Goal: Navigation & Orientation: Find specific page/section

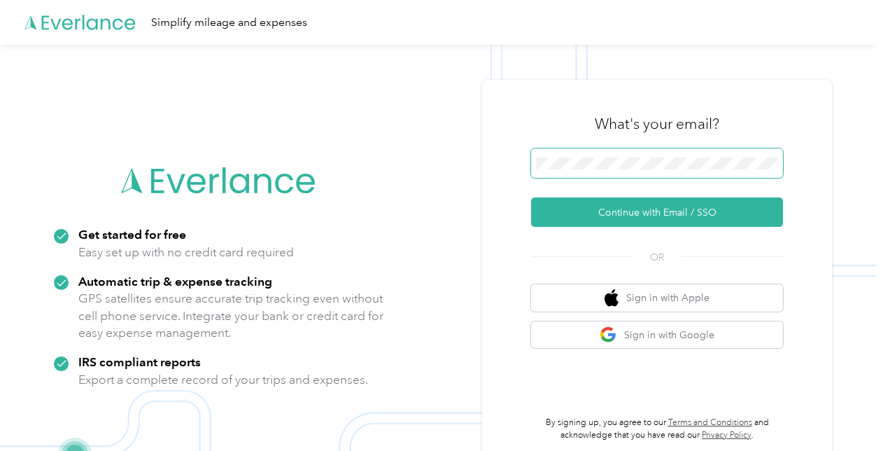
click at [627, 173] on span at bounding box center [657, 162] width 252 height 29
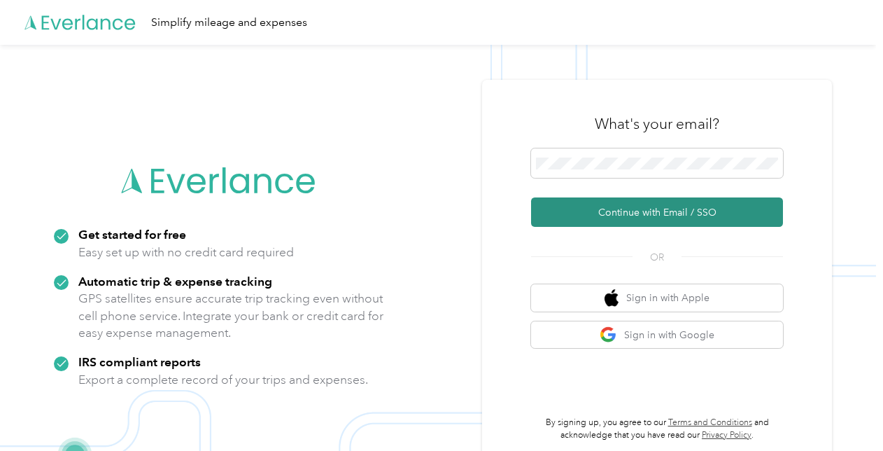
click at [625, 214] on button "Continue with Email / SSO" at bounding box center [657, 211] width 252 height 29
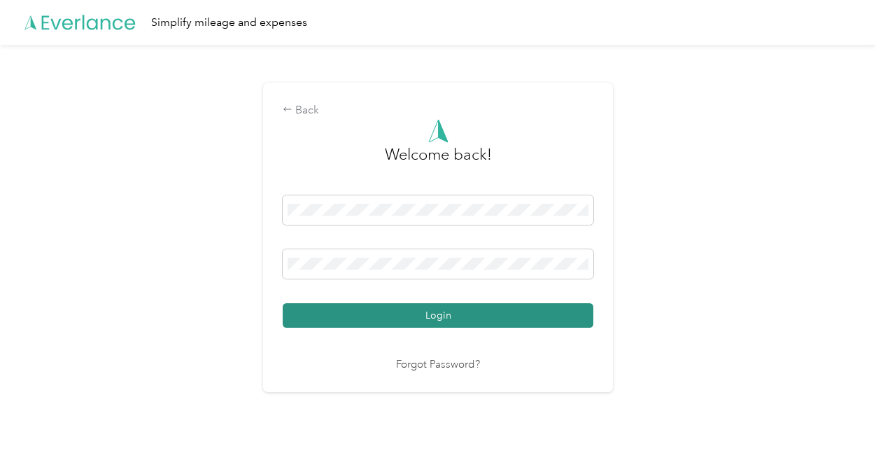
click at [459, 309] on button "Login" at bounding box center [438, 315] width 311 height 24
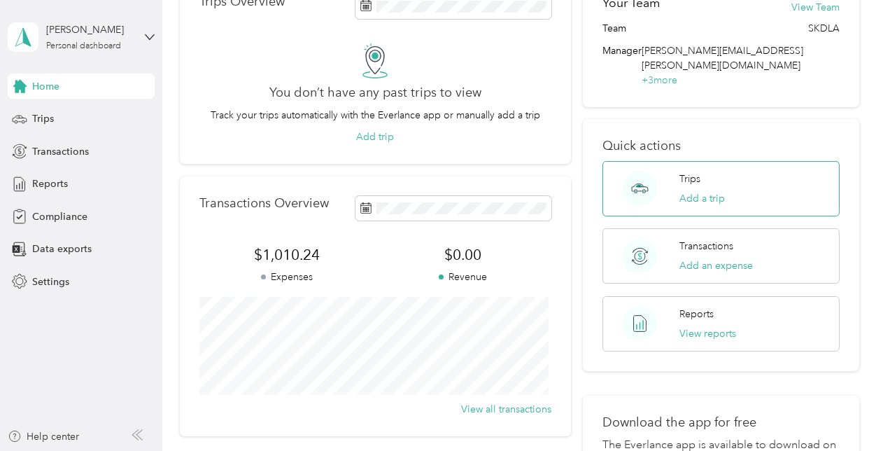
scroll to position [77, 0]
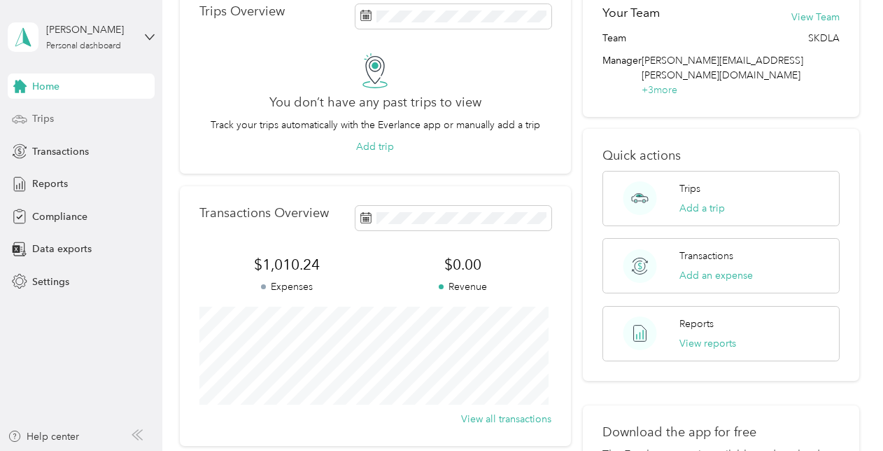
click at [68, 120] on div "Trips" at bounding box center [81, 118] width 147 height 25
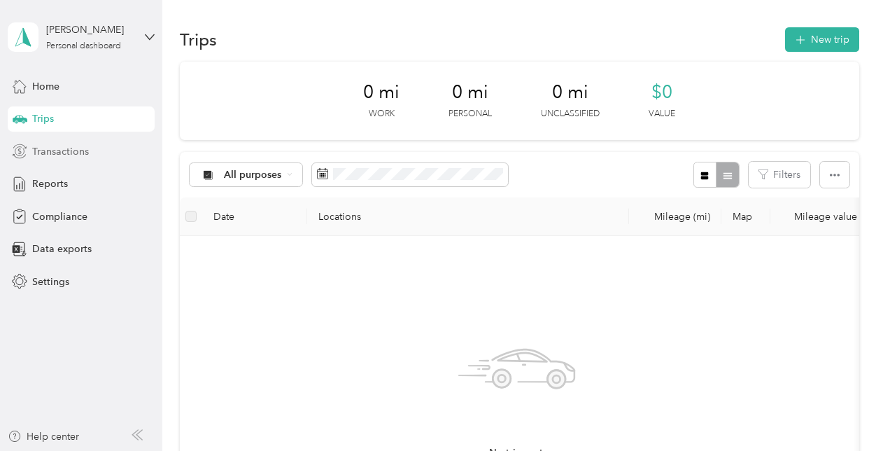
click at [52, 148] on span "Transactions" at bounding box center [60, 151] width 57 height 15
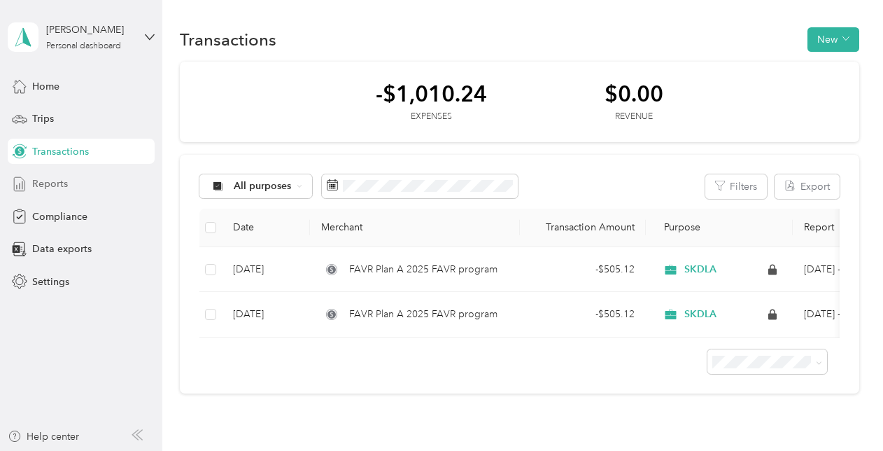
click at [80, 172] on div "Reports" at bounding box center [81, 183] width 147 height 25
